Goal: Task Accomplishment & Management: Use online tool/utility

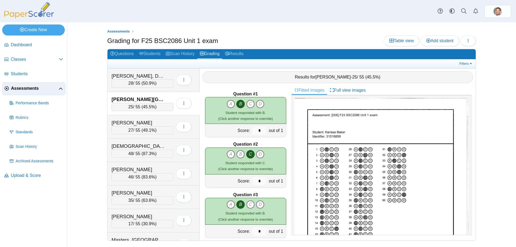
scroll to position [320, 0]
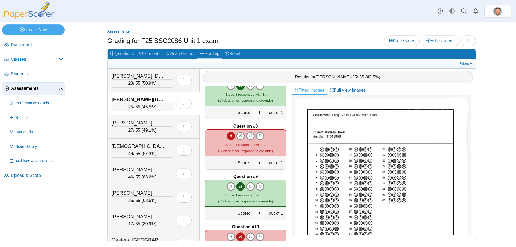
click at [34, 85] on link "Assessments" at bounding box center [33, 88] width 63 height 13
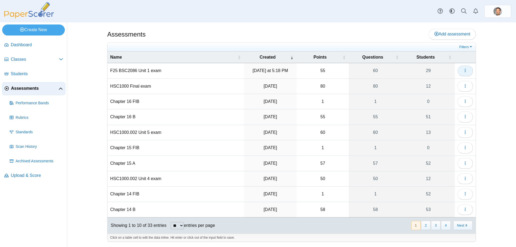
click at [460, 70] on button "button" at bounding box center [466, 70] width 16 height 11
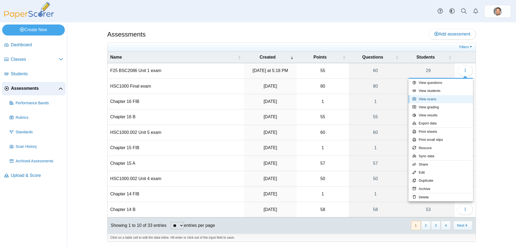
click at [429, 100] on link "View scans" at bounding box center [441, 99] width 65 height 8
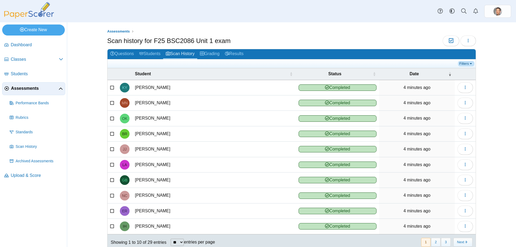
click at [466, 62] on link "Filters" at bounding box center [466, 63] width 16 height 5
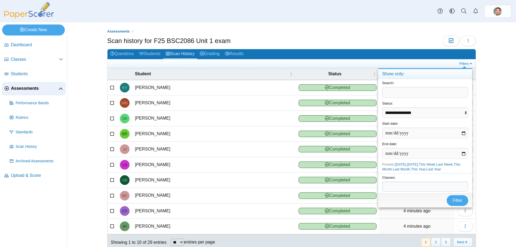
click at [409, 187] on span at bounding box center [425, 186] width 85 height 9
click at [460, 202] on span "Filter" at bounding box center [458, 200] width 10 height 5
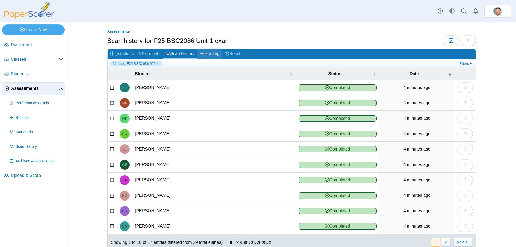
click at [205, 51] on link "Grading" at bounding box center [209, 54] width 25 height 10
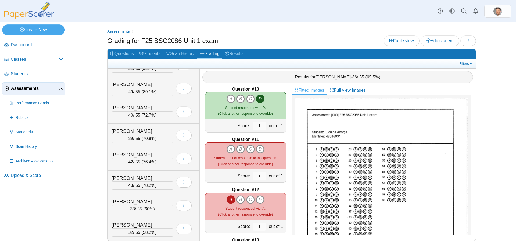
scroll to position [457, 0]
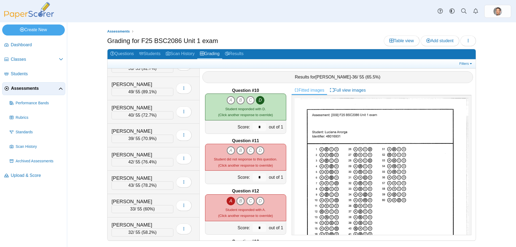
click at [240, 200] on icon "B" at bounding box center [240, 201] width 9 height 9
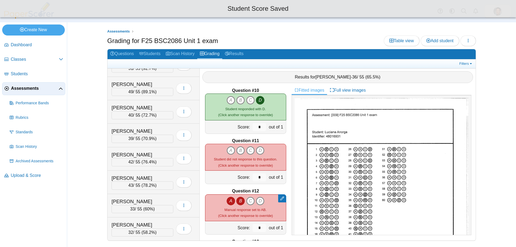
click at [240, 200] on icon "B" at bounding box center [240, 201] width 9 height 9
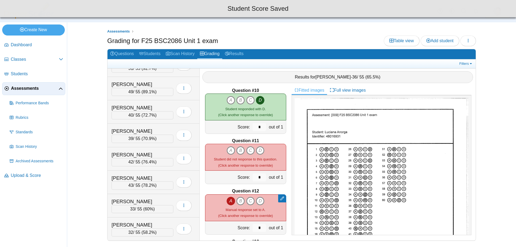
click at [227, 201] on icon "A" at bounding box center [231, 201] width 9 height 9
click at [247, 201] on icon "C" at bounding box center [250, 201] width 9 height 9
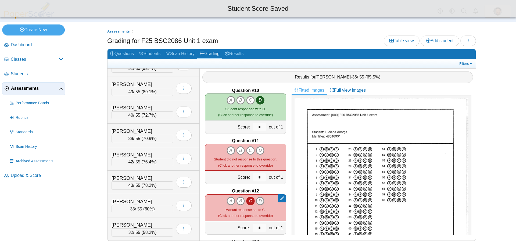
click at [257, 201] on icon "D" at bounding box center [260, 201] width 9 height 9
click at [238, 202] on icon "B" at bounding box center [240, 201] width 9 height 9
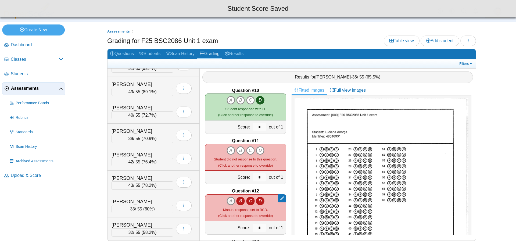
click at [230, 202] on icon "A" at bounding box center [231, 201] width 9 height 9
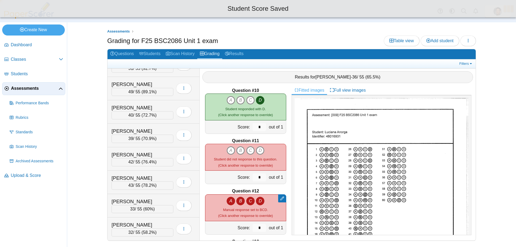
type input "*"
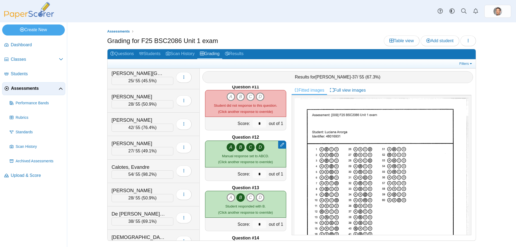
scroll to position [0, 0]
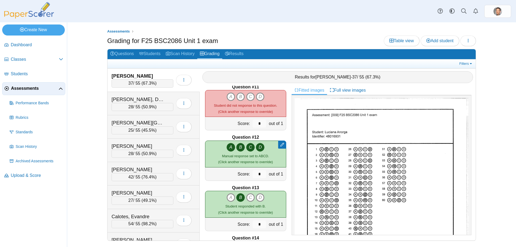
click at [154, 81] on span "67.3%" at bounding box center [149, 83] width 12 height 5
click at [151, 109] on span "50.9%" at bounding box center [149, 107] width 12 height 5
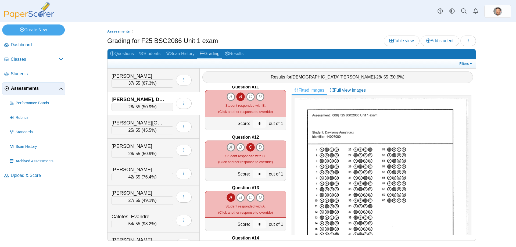
click at [229, 145] on icon "A" at bounding box center [231, 147] width 9 height 9
drag, startPoint x: 236, startPoint y: 146, endPoint x: 249, endPoint y: 148, distance: 13.3
click at [237, 146] on icon "B" at bounding box center [240, 147] width 9 height 9
click at [261, 147] on icon "D" at bounding box center [260, 147] width 9 height 9
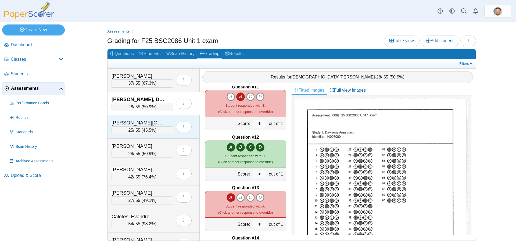
click at [161, 133] on div "25 / 55 ( 45.5% )" at bounding box center [143, 130] width 62 height 8
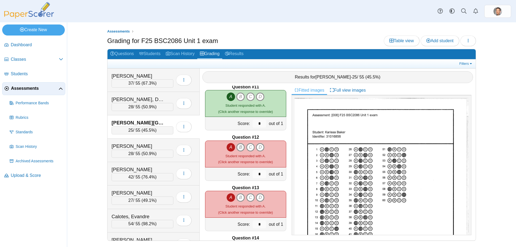
click at [238, 149] on icon "B" at bounding box center [240, 147] width 9 height 9
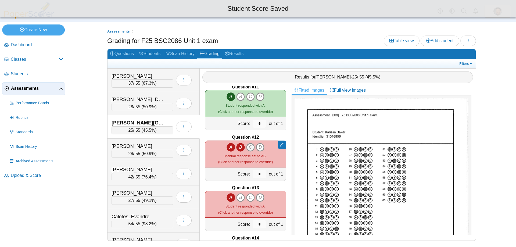
click at [248, 149] on icon "C" at bounding box center [250, 147] width 9 height 9
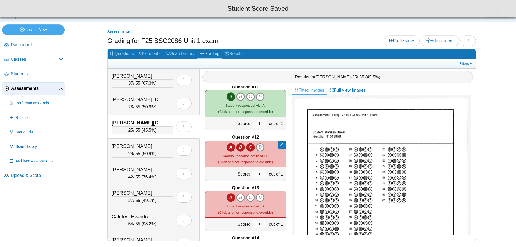
click at [258, 148] on icon "D" at bounding box center [260, 147] width 9 height 9
type input "*"
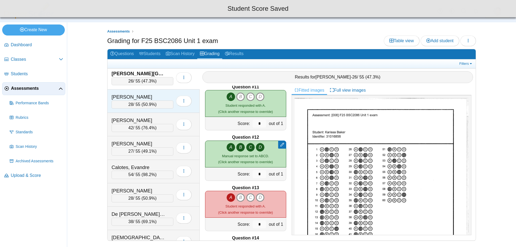
scroll to position [54, 0]
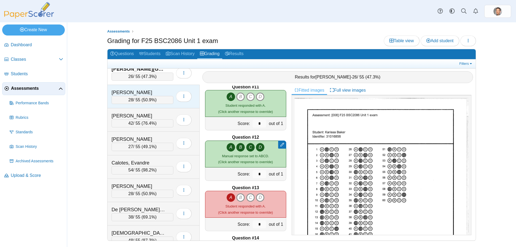
click at [151, 100] on span "50.9%" at bounding box center [149, 100] width 12 height 5
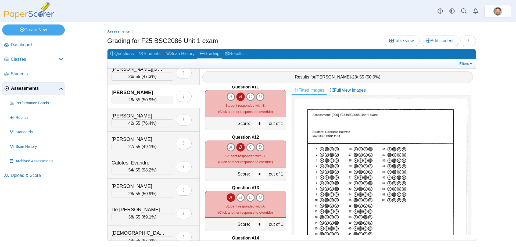
click at [227, 145] on icon "A" at bounding box center [231, 147] width 9 height 9
click at [248, 148] on icon "C" at bounding box center [250, 147] width 9 height 9
click at [258, 147] on icon "D" at bounding box center [260, 147] width 9 height 9
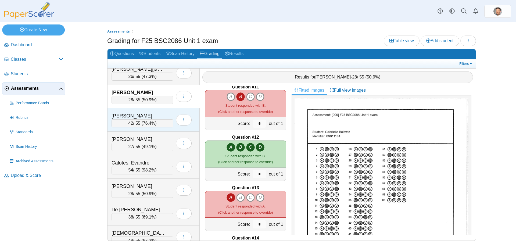
click at [149, 121] on span "76.4%" at bounding box center [149, 123] width 12 height 5
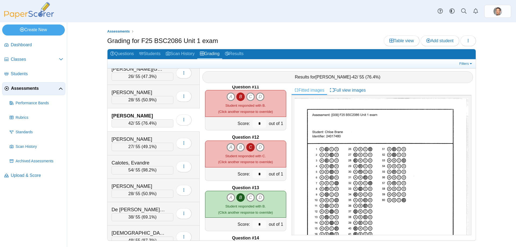
click at [229, 147] on icon "A" at bounding box center [231, 147] width 9 height 9
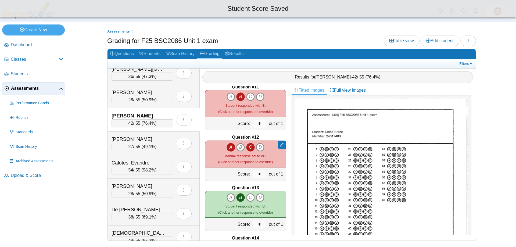
click at [238, 146] on icon "B" at bounding box center [240, 147] width 9 height 9
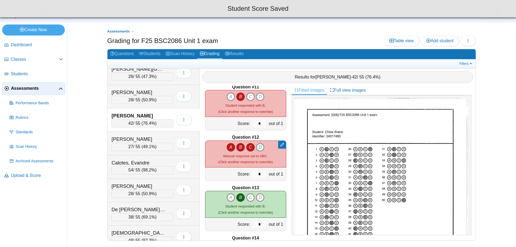
click at [258, 146] on icon "D" at bounding box center [260, 147] width 9 height 9
type input "*"
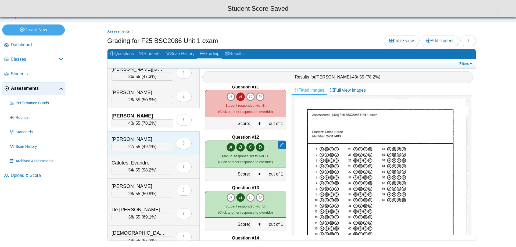
click at [152, 146] on span "49.1%" at bounding box center [149, 146] width 12 height 5
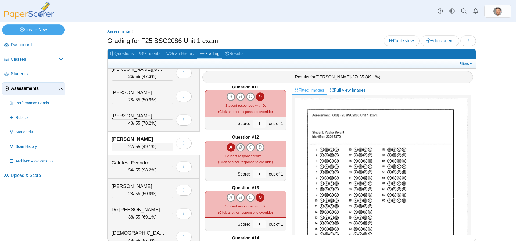
click at [238, 147] on icon "B" at bounding box center [240, 147] width 9 height 9
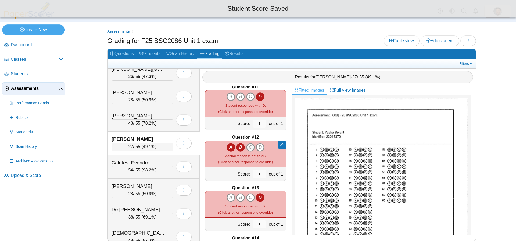
click at [249, 147] on icon "C" at bounding box center [250, 147] width 9 height 9
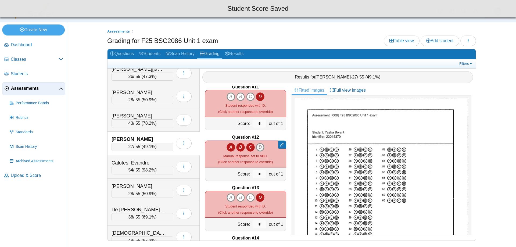
click at [258, 147] on icon "D" at bounding box center [260, 147] width 9 height 9
type input "*"
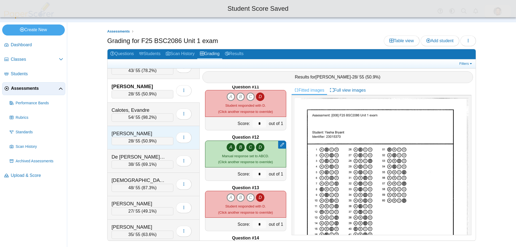
scroll to position [108, 0]
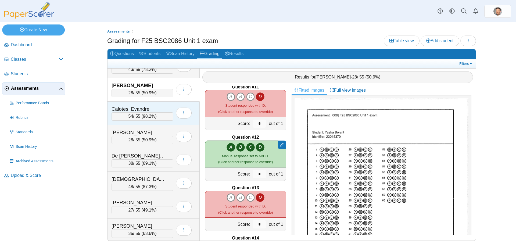
click at [152, 116] on span "98.2%" at bounding box center [149, 116] width 12 height 5
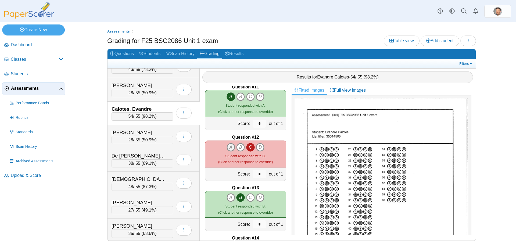
click at [229, 147] on icon "A" at bounding box center [231, 147] width 9 height 9
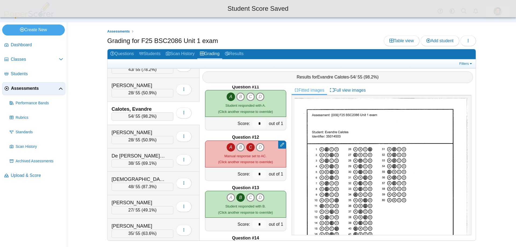
click at [237, 147] on icon "B" at bounding box center [240, 147] width 9 height 9
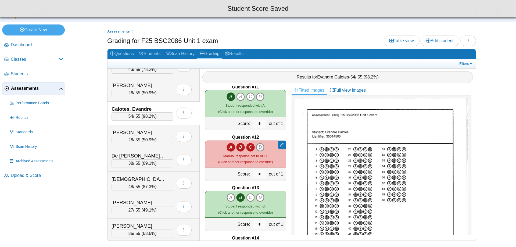
click at [256, 148] on icon "D" at bounding box center [260, 147] width 9 height 9
type input "*"
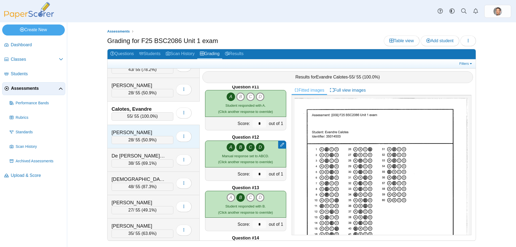
click at [121, 141] on div "28 / 55 ( 50.9% )" at bounding box center [143, 140] width 62 height 8
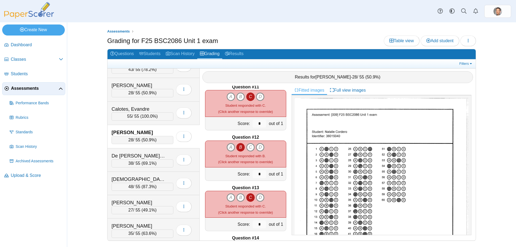
click at [229, 146] on icon "A" at bounding box center [231, 147] width 9 height 9
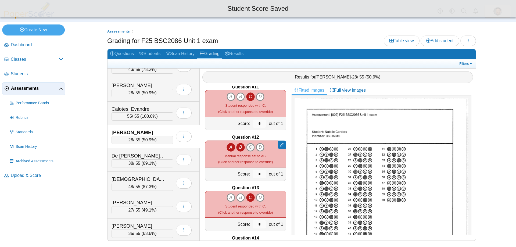
click at [248, 147] on icon "C" at bounding box center [250, 147] width 9 height 9
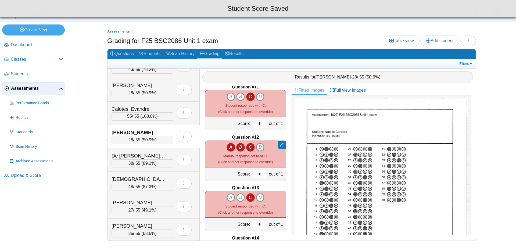
click at [260, 148] on icon "D" at bounding box center [260, 147] width 9 height 9
type input "*"
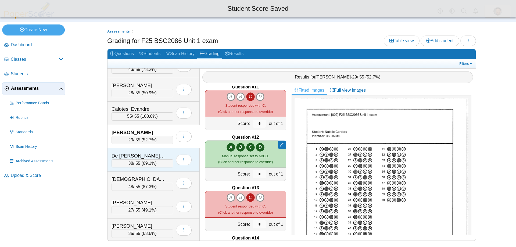
click at [147, 164] on span "69.1%" at bounding box center [149, 163] width 12 height 5
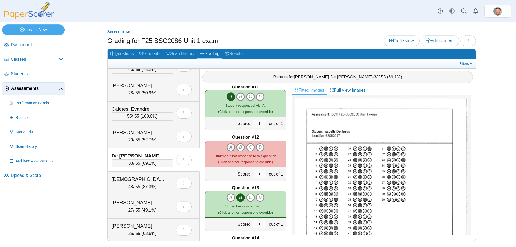
click at [227, 147] on icon "A" at bounding box center [231, 147] width 9 height 9
click at [240, 147] on icon "B" at bounding box center [240, 147] width 9 height 9
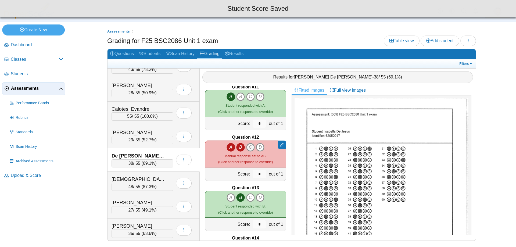
click at [247, 147] on icon "C" at bounding box center [250, 147] width 9 height 9
click at [258, 149] on icon "D" at bounding box center [260, 147] width 9 height 9
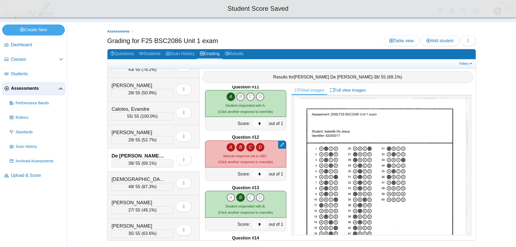
type input "*"
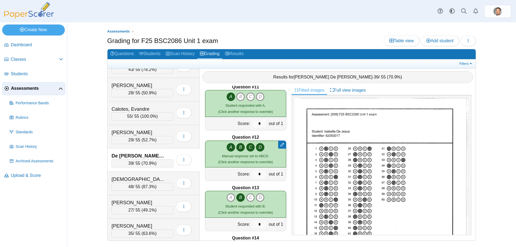
scroll to position [538, 0]
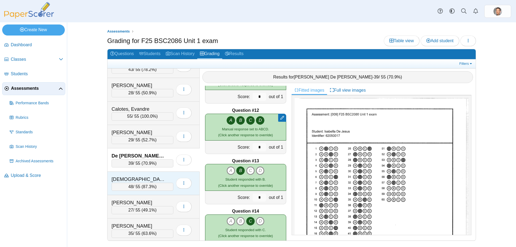
click at [155, 186] on div "48 / 55 ( 87.3% )" at bounding box center [143, 187] width 62 height 8
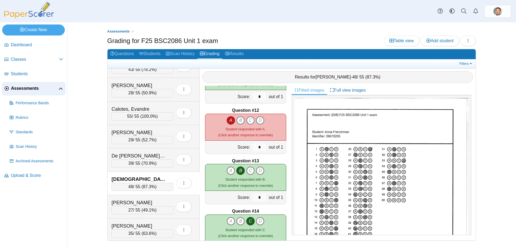
click at [228, 120] on icon "A" at bounding box center [231, 120] width 9 height 9
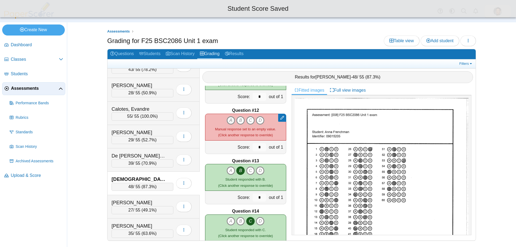
click at [230, 120] on icon "A" at bounding box center [231, 120] width 9 height 9
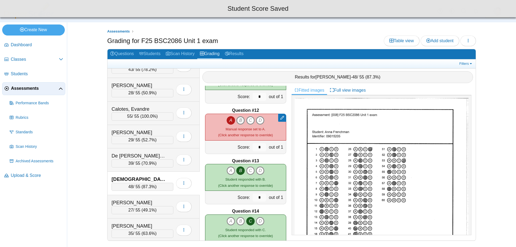
click at [239, 120] on icon "B" at bounding box center [240, 120] width 9 height 9
click at [256, 121] on icon "D" at bounding box center [260, 120] width 9 height 9
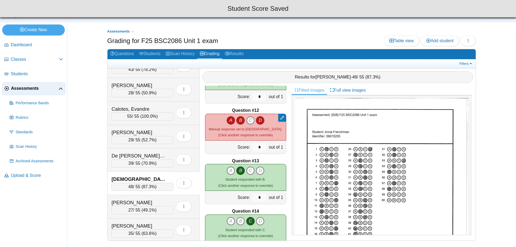
click at [250, 120] on icon "C" at bounding box center [250, 120] width 9 height 9
type input "*"
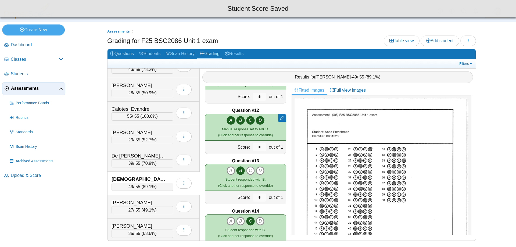
scroll to position [591, 0]
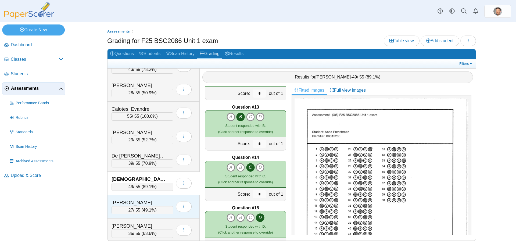
click at [151, 210] on span "49.1%" at bounding box center [149, 210] width 12 height 5
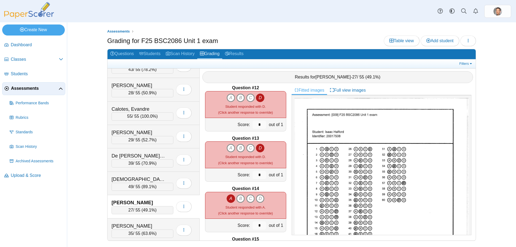
scroll to position [511, 0]
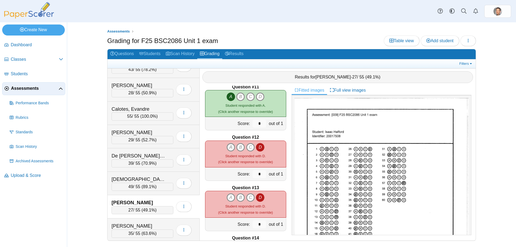
click at [228, 147] on icon "A" at bounding box center [231, 147] width 9 height 9
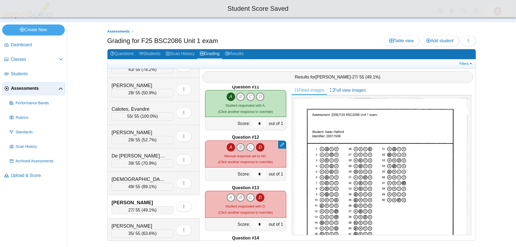
click at [236, 148] on icon "B" at bounding box center [240, 147] width 9 height 9
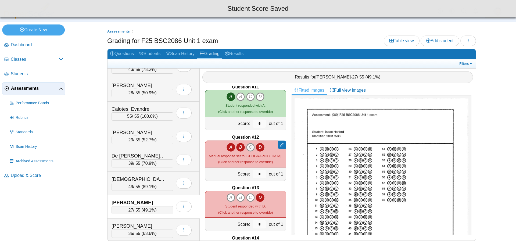
click at [249, 148] on icon "C" at bounding box center [250, 147] width 9 height 9
type input "*"
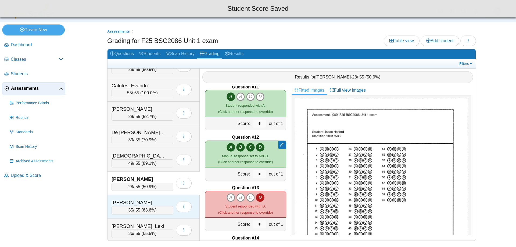
scroll to position [161, 0]
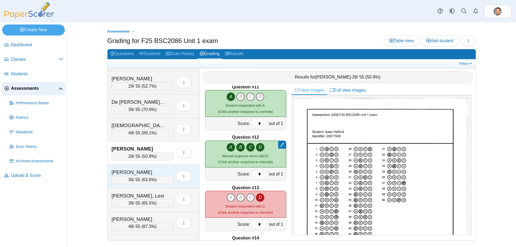
click at [150, 178] on span "63.6%" at bounding box center [149, 179] width 12 height 5
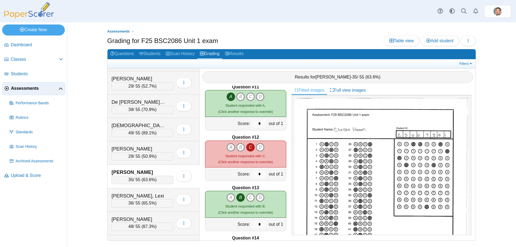
click at [229, 148] on icon "A" at bounding box center [231, 147] width 9 height 9
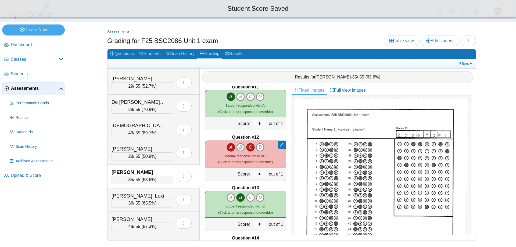
click at [237, 149] on icon "B" at bounding box center [240, 147] width 9 height 9
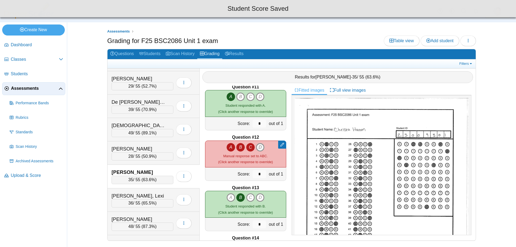
click at [258, 148] on icon "D" at bounding box center [260, 147] width 9 height 9
type input "*"
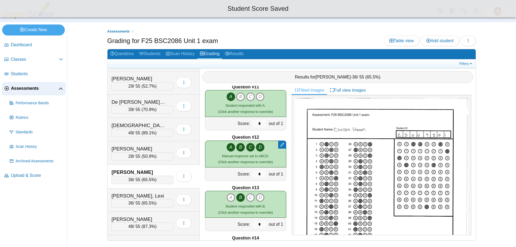
scroll to position [215, 0]
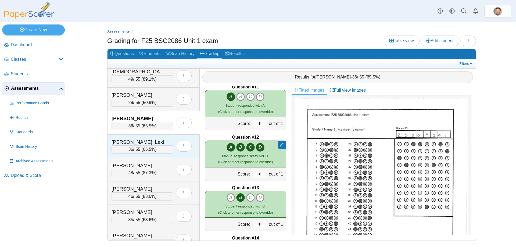
click at [149, 150] on span "65.5%" at bounding box center [149, 149] width 12 height 5
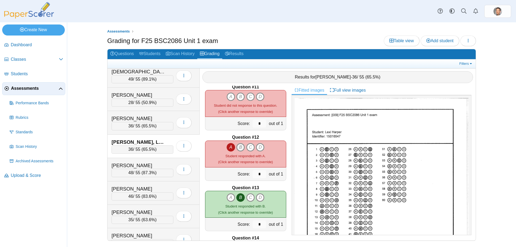
click at [236, 149] on icon "B" at bounding box center [240, 147] width 9 height 9
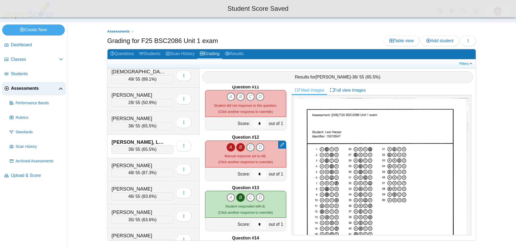
click at [246, 147] on icon "C" at bounding box center [250, 147] width 9 height 9
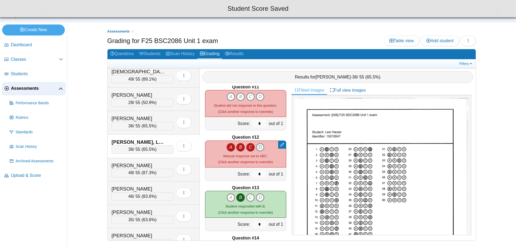
click at [260, 148] on icon "D" at bounding box center [260, 147] width 9 height 9
type input "*"
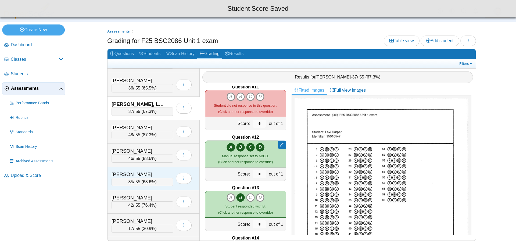
scroll to position [269, 0]
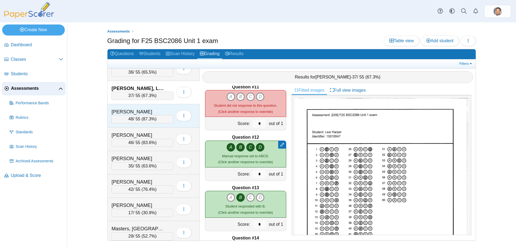
click at [151, 118] on span "87.3%" at bounding box center [149, 119] width 12 height 5
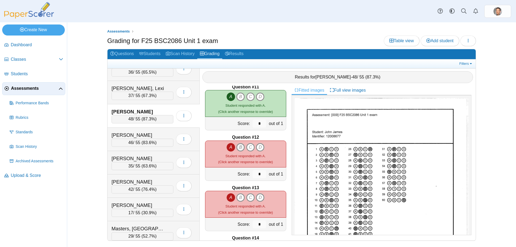
click at [240, 148] on icon "B" at bounding box center [240, 147] width 9 height 9
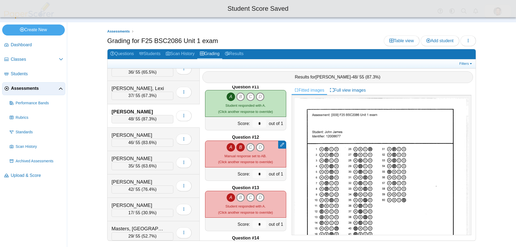
drag, startPoint x: 246, startPoint y: 148, endPoint x: 251, endPoint y: 148, distance: 4.8
click at [247, 148] on icon "C" at bounding box center [250, 147] width 9 height 9
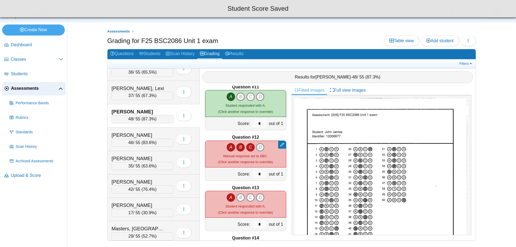
click at [257, 147] on icon "D" at bounding box center [260, 147] width 9 height 9
type input "*"
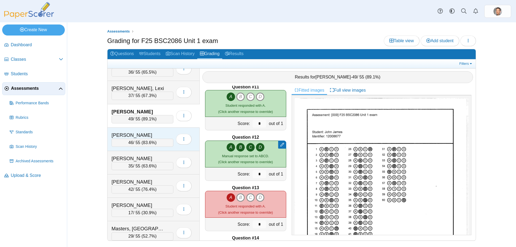
click at [149, 141] on span "83.6%" at bounding box center [149, 142] width 12 height 5
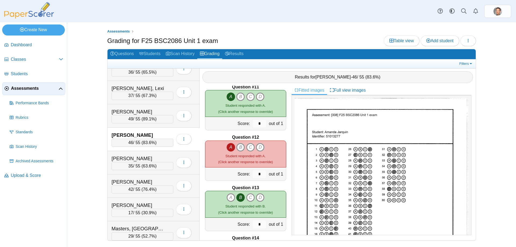
click at [237, 146] on icon "B" at bounding box center [240, 147] width 9 height 9
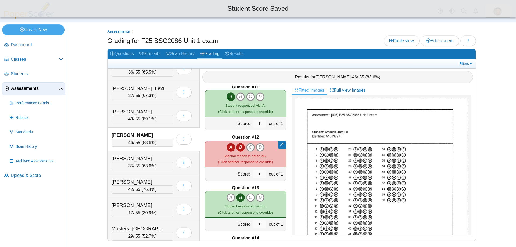
click at [247, 148] on icon "C" at bounding box center [250, 147] width 9 height 9
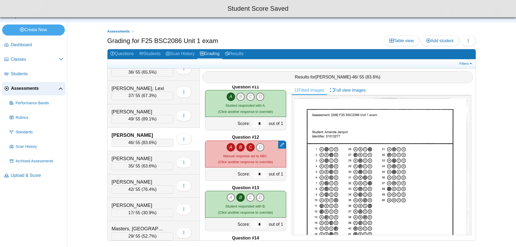
click at [263, 148] on div "A B C D Manual response set to ABC." at bounding box center [245, 154] width 55 height 22
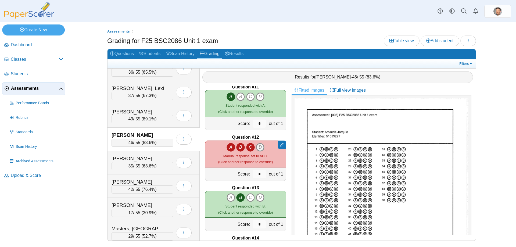
click at [258, 148] on icon "D" at bounding box center [260, 147] width 9 height 9
type input "*"
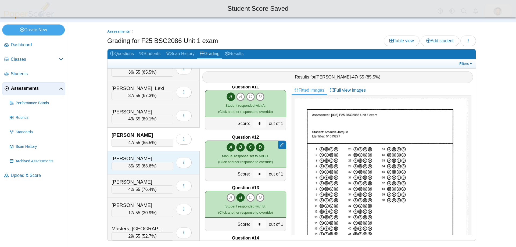
click at [155, 167] on div "35 / 55 ( 63.6% )" at bounding box center [143, 166] width 62 height 8
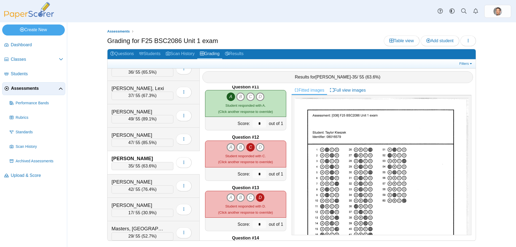
click at [227, 147] on icon "A" at bounding box center [231, 147] width 9 height 9
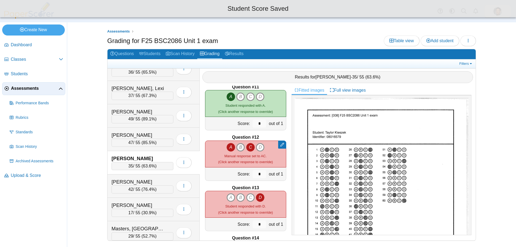
click at [238, 149] on icon "B" at bounding box center [240, 147] width 9 height 9
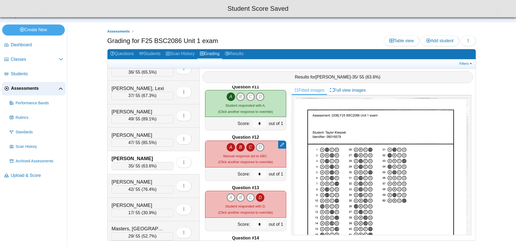
click at [256, 147] on icon "D" at bounding box center [260, 147] width 9 height 9
type input "*"
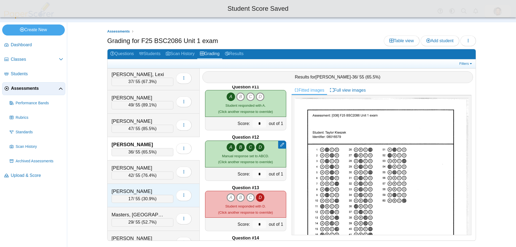
scroll to position [296, 0]
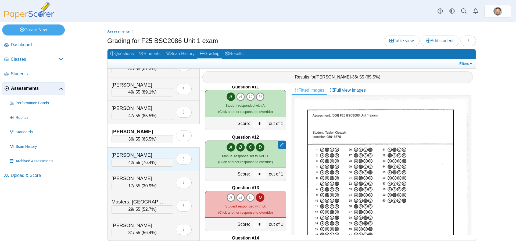
click at [147, 165] on span "76.4%" at bounding box center [149, 162] width 12 height 5
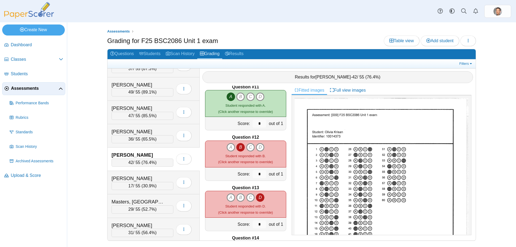
click at [229, 148] on icon "A" at bounding box center [231, 147] width 9 height 9
click at [250, 148] on icon "C" at bounding box center [250, 147] width 9 height 9
click at [260, 149] on icon "D" at bounding box center [260, 147] width 9 height 9
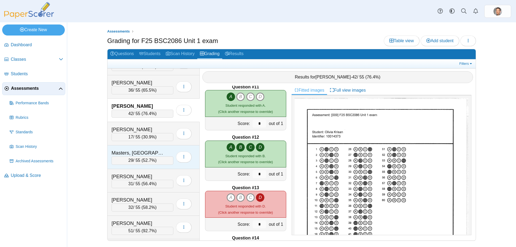
scroll to position [349, 0]
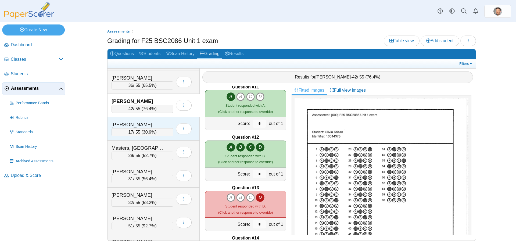
click at [147, 132] on span "30.9%" at bounding box center [149, 132] width 12 height 5
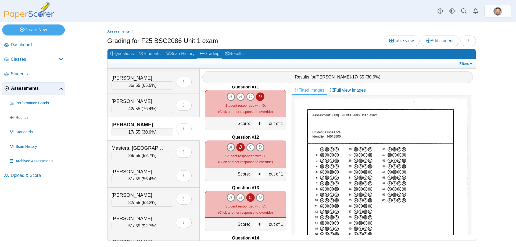
click at [227, 146] on icon "A" at bounding box center [231, 147] width 9 height 9
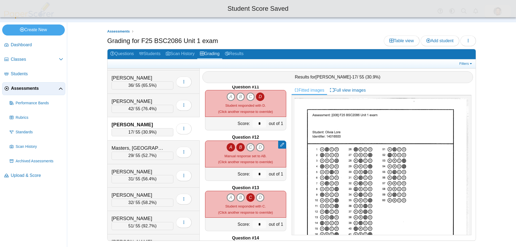
click at [246, 148] on icon "C" at bounding box center [250, 147] width 9 height 9
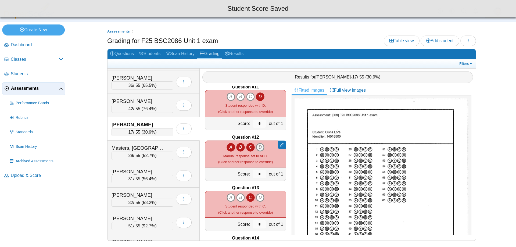
click at [261, 148] on icon "D" at bounding box center [260, 147] width 9 height 9
type input "*"
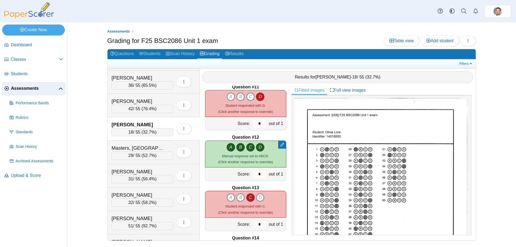
click at [144, 133] on span "32.7%" at bounding box center [149, 132] width 12 height 5
click at [143, 159] on div "29 / 55 ( 52.7% )" at bounding box center [143, 156] width 62 height 8
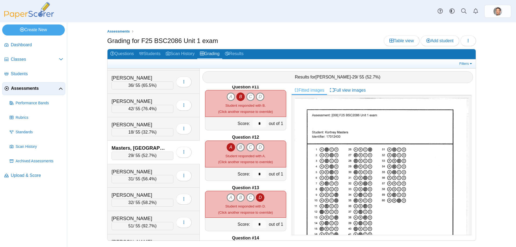
click at [236, 145] on icon "B" at bounding box center [240, 147] width 9 height 9
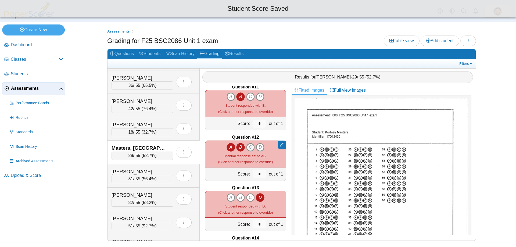
click at [247, 147] on icon "C" at bounding box center [250, 147] width 9 height 9
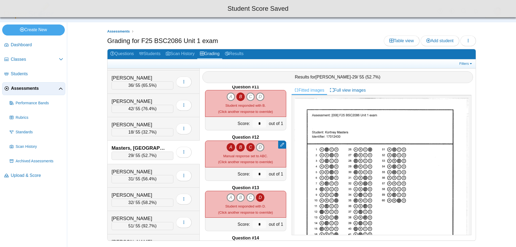
click at [256, 147] on icon "D" at bounding box center [260, 147] width 9 height 9
type input "*"
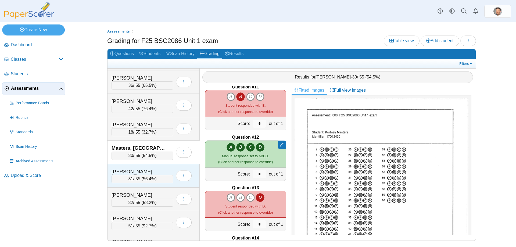
click at [128, 181] on div "31 / 55 ( 56.4% )" at bounding box center [143, 179] width 62 height 8
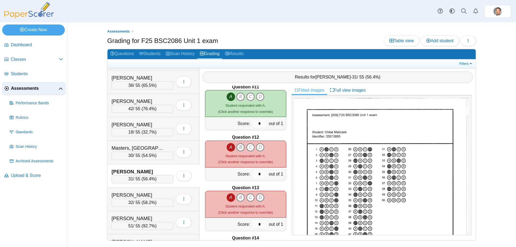
drag, startPoint x: 241, startPoint y: 143, endPoint x: 244, endPoint y: 149, distance: 6.9
click at [241, 143] on icon "B" at bounding box center [240, 147] width 9 height 9
click at [247, 148] on icon "C" at bounding box center [250, 147] width 9 height 9
click at [258, 146] on icon "D" at bounding box center [260, 147] width 9 height 9
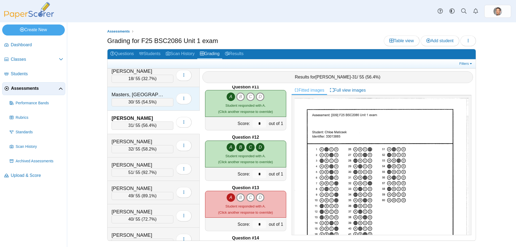
scroll to position [403, 0]
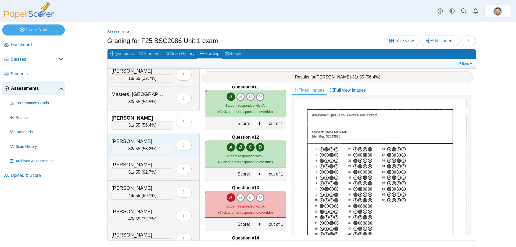
click at [147, 148] on span "58.2%" at bounding box center [149, 149] width 12 height 5
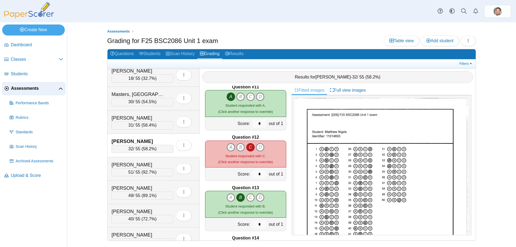
click at [232, 151] on icon "A" at bounding box center [231, 147] width 9 height 9
click at [238, 150] on icon "B" at bounding box center [240, 147] width 9 height 9
click at [252, 148] on icon "C" at bounding box center [250, 147] width 9 height 9
click at [258, 148] on icon "D" at bounding box center [260, 147] width 9 height 9
click at [248, 148] on icon "C" at bounding box center [250, 147] width 9 height 9
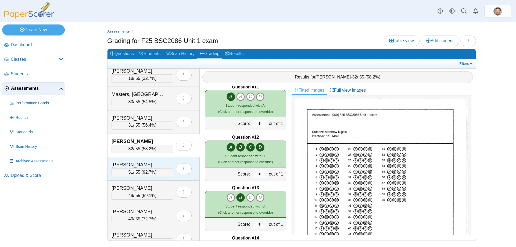
click at [155, 172] on span "92.7%" at bounding box center [149, 172] width 12 height 5
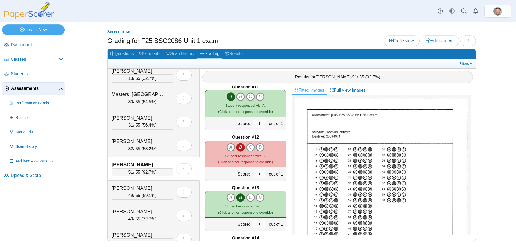
click at [227, 145] on icon "A" at bounding box center [231, 147] width 9 height 9
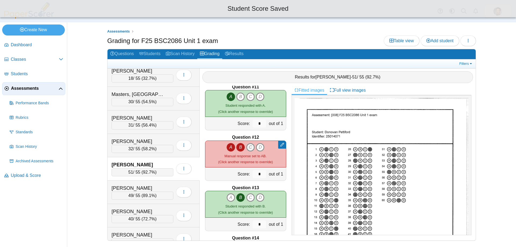
click at [251, 147] on icon "C" at bounding box center [250, 147] width 9 height 9
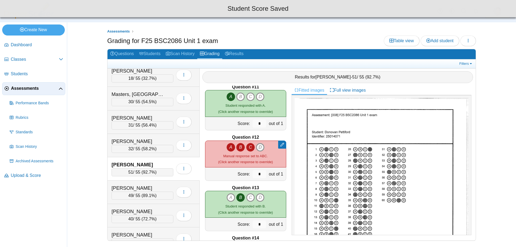
click at [260, 148] on icon "D" at bounding box center [260, 147] width 9 height 9
type input "*"
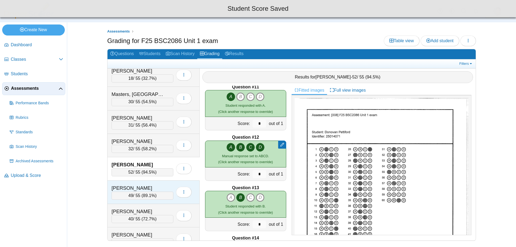
click at [156, 197] on div "49 / 55 ( 89.1% )" at bounding box center [143, 196] width 62 height 8
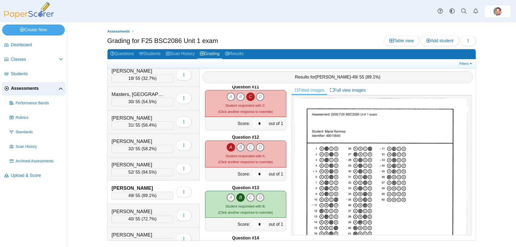
click at [238, 148] on icon "B" at bounding box center [240, 147] width 9 height 9
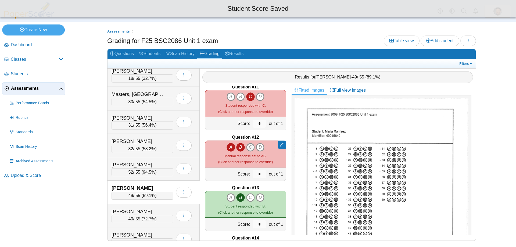
click at [247, 148] on icon "C" at bounding box center [250, 147] width 9 height 9
click at [258, 147] on icon "D" at bounding box center [260, 147] width 9 height 9
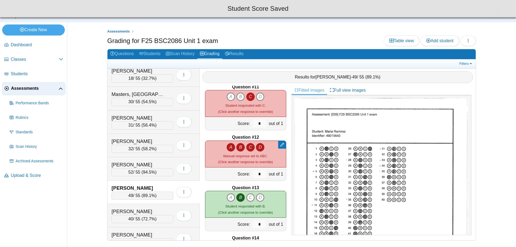
type input "*"
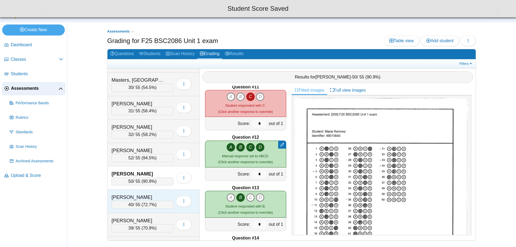
scroll to position [430, 0]
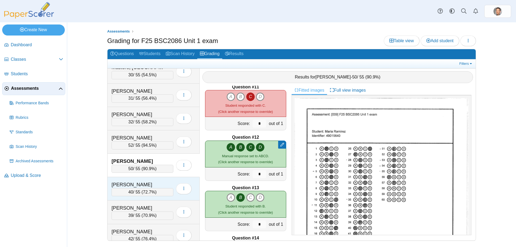
click at [149, 194] on span "72.7%" at bounding box center [149, 192] width 12 height 5
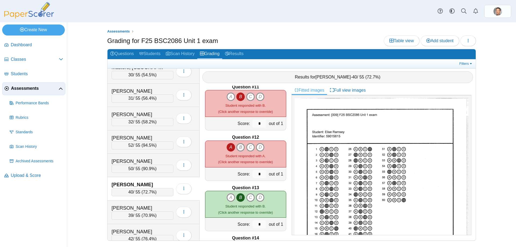
click at [240, 145] on icon "B" at bounding box center [240, 147] width 9 height 9
click at [248, 147] on icon "C" at bounding box center [250, 147] width 9 height 9
click at [257, 148] on icon "D" at bounding box center [260, 147] width 9 height 9
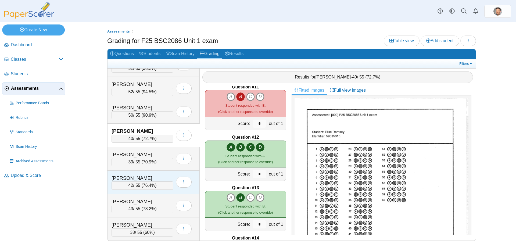
scroll to position [484, 0]
click at [142, 137] on div "40 / 55 ( 72.7% )" at bounding box center [143, 138] width 62 height 8
click at [145, 159] on span "70.9%" at bounding box center [149, 161] width 12 height 5
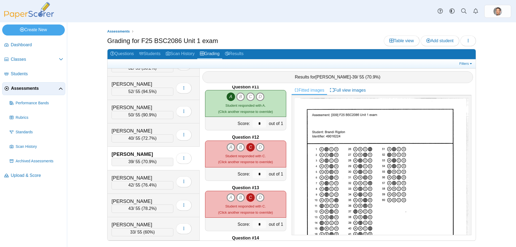
click at [227, 150] on icon "A" at bounding box center [231, 147] width 9 height 9
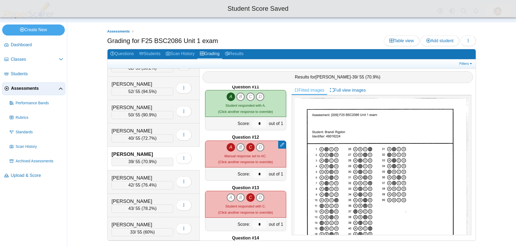
click at [237, 147] on icon "B" at bounding box center [240, 147] width 9 height 9
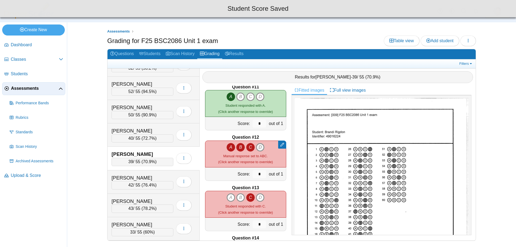
click at [259, 149] on icon "D" at bounding box center [260, 147] width 9 height 9
type input "*"
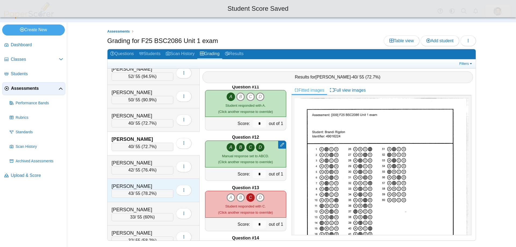
scroll to position [507, 0]
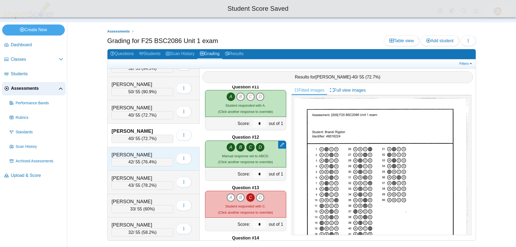
click at [157, 159] on div "42 / 55 ( 76.4% )" at bounding box center [143, 162] width 62 height 8
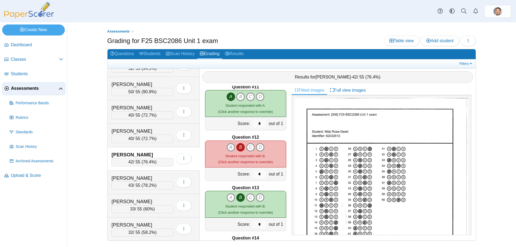
click at [227, 148] on icon "A" at bounding box center [231, 147] width 9 height 9
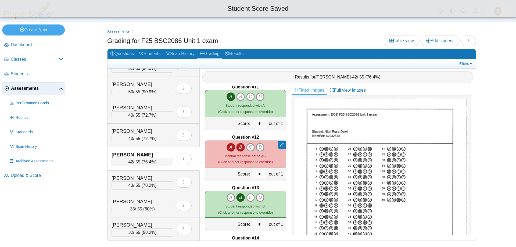
click at [250, 147] on icon "C" at bounding box center [250, 147] width 9 height 9
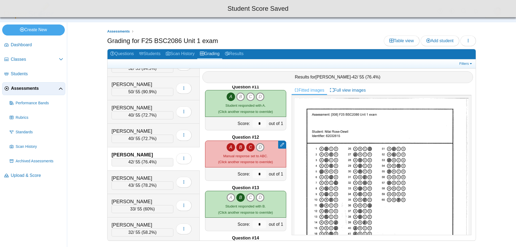
click at [259, 147] on icon "D" at bounding box center [260, 147] width 9 height 9
type input "*"
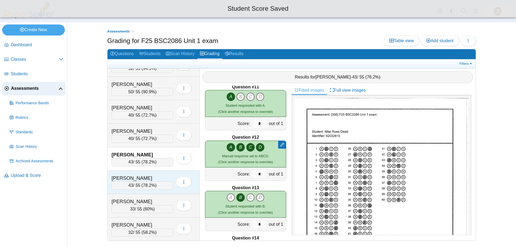
click at [152, 185] on span "78.2%" at bounding box center [149, 185] width 12 height 5
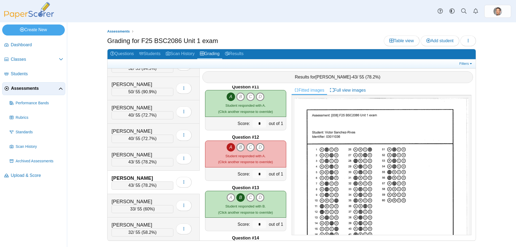
click at [240, 146] on icon "B" at bounding box center [240, 147] width 9 height 9
click at [250, 147] on icon "C" at bounding box center [250, 147] width 9 height 9
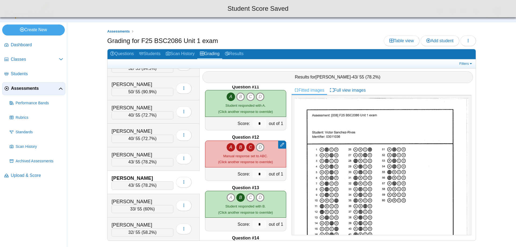
click at [257, 147] on icon "D" at bounding box center [260, 147] width 9 height 9
type input "*"
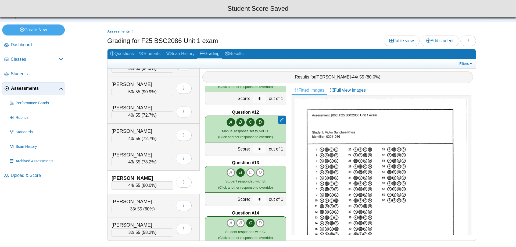
scroll to position [565, 0]
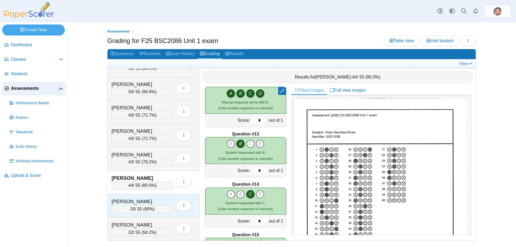
click at [150, 209] on span "60%" at bounding box center [149, 209] width 9 height 5
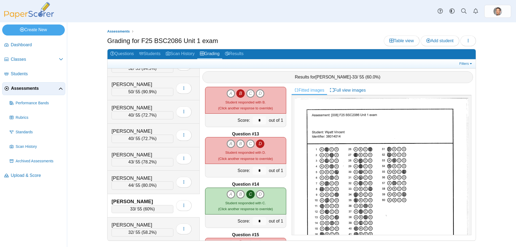
click at [229, 144] on icon "A" at bounding box center [231, 144] width 9 height 9
click at [237, 144] on icon "B" at bounding box center [240, 144] width 9 height 9
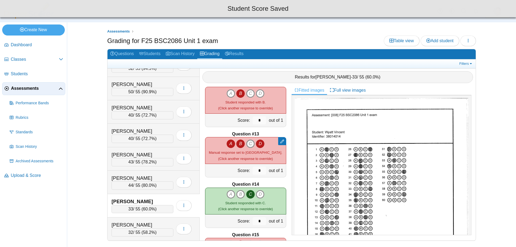
click at [247, 145] on icon "C" at bounding box center [250, 144] width 9 height 9
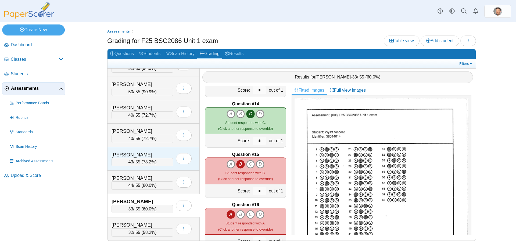
scroll to position [645, 0]
click at [148, 233] on span "58.2%" at bounding box center [149, 232] width 12 height 5
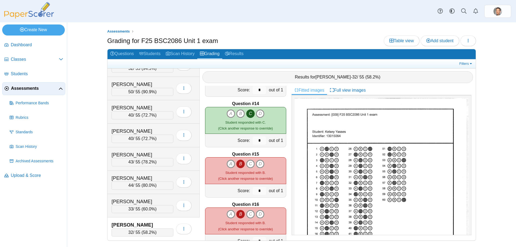
click at [232, 162] on icon "A" at bounding box center [231, 164] width 9 height 9
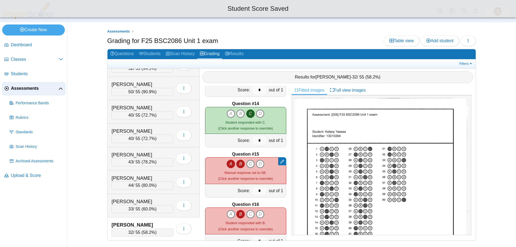
click at [246, 165] on icon "C" at bounding box center [250, 164] width 9 height 9
click at [261, 165] on icon "D" at bounding box center [260, 164] width 9 height 9
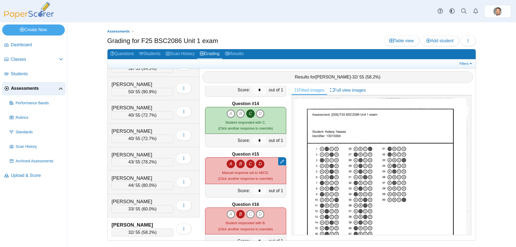
click at [250, 164] on icon "C" at bounding box center [250, 164] width 9 height 9
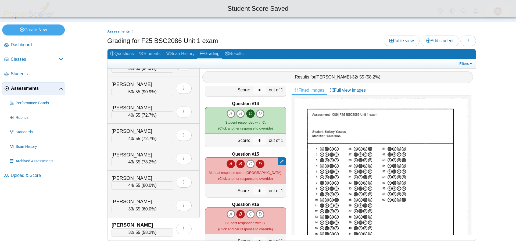
click at [258, 164] on icon "D" at bounding box center [260, 164] width 9 height 9
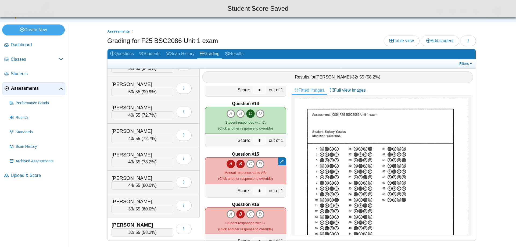
click at [229, 163] on icon "A" at bounding box center [231, 164] width 9 height 9
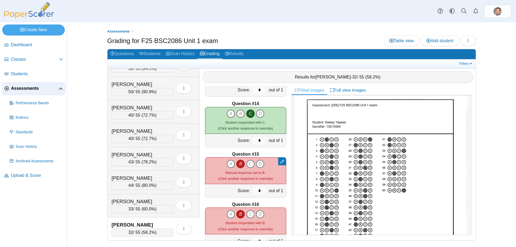
scroll to position [0, 0]
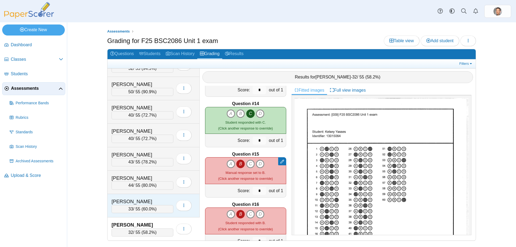
click at [130, 210] on span "33" at bounding box center [131, 209] width 5 height 5
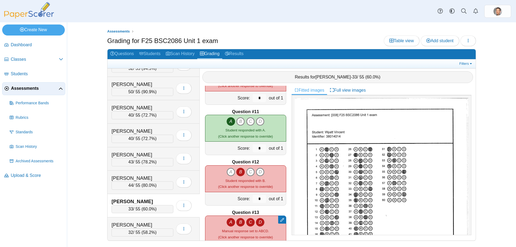
scroll to position [484, 0]
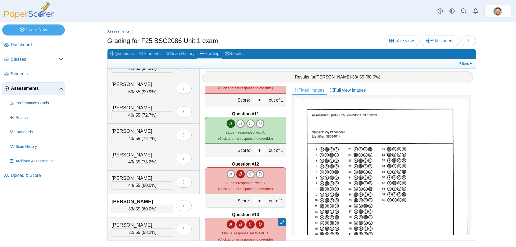
click at [250, 172] on icon "C" at bounding box center [250, 174] width 9 height 9
click at [258, 173] on icon "D" at bounding box center [260, 174] width 9 height 9
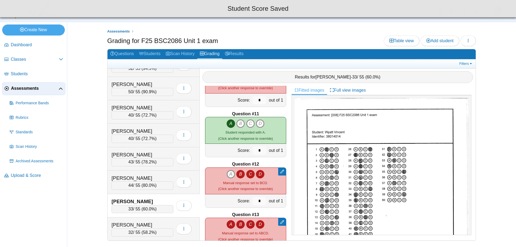
click at [230, 175] on icon "A" at bounding box center [231, 174] width 9 height 9
type input "*"
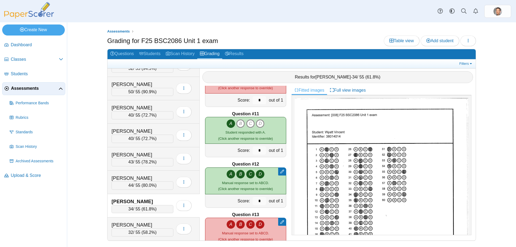
scroll to position [511, 0]
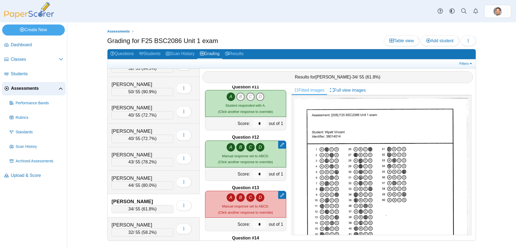
click at [248, 199] on icon "C" at bounding box center [250, 197] width 9 height 9
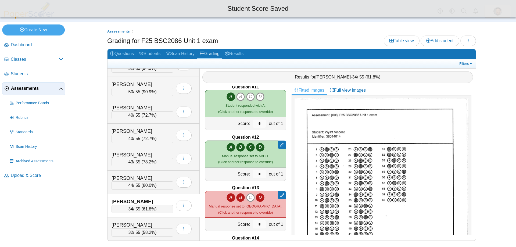
click at [238, 198] on icon "B" at bounding box center [240, 197] width 9 height 9
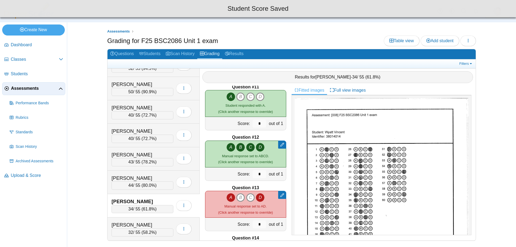
click at [227, 197] on icon "A" at bounding box center [231, 197] width 9 height 9
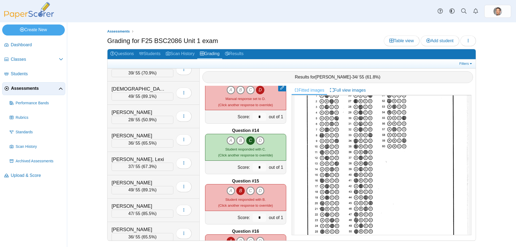
scroll to position [0, 0]
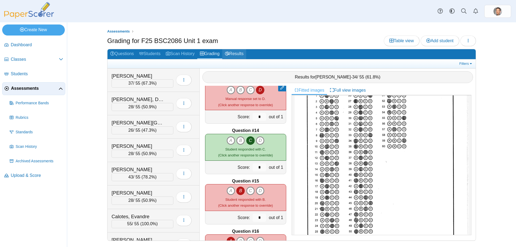
click at [241, 52] on link "Results" at bounding box center [234, 54] width 24 height 10
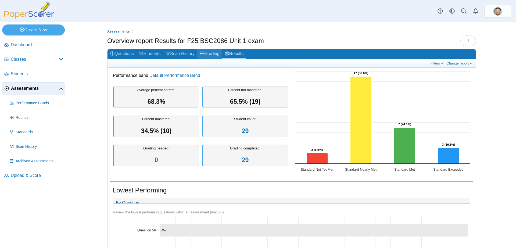
click at [205, 51] on link "Grading" at bounding box center [209, 54] width 25 height 10
